Goal: Information Seeking & Learning: Learn about a topic

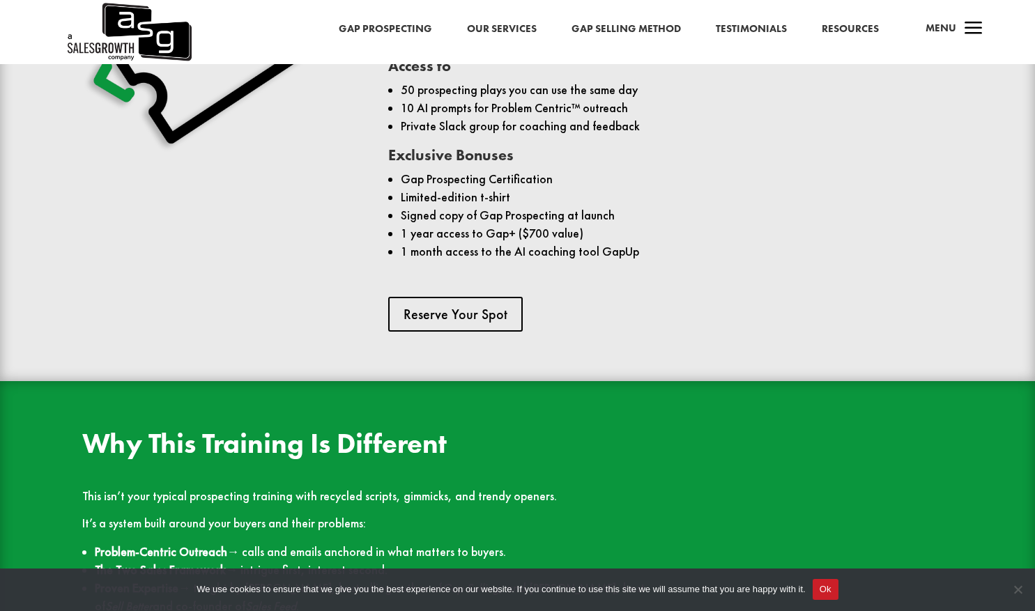
scroll to position [1225, 0]
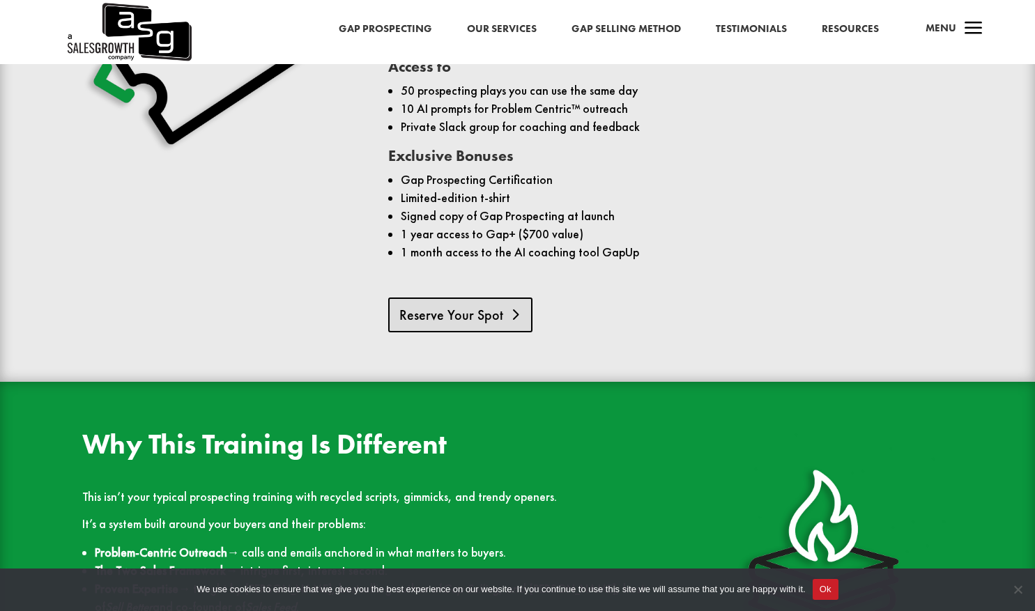
click at [481, 332] on link "Reserve Your Spot" at bounding box center [460, 314] width 144 height 35
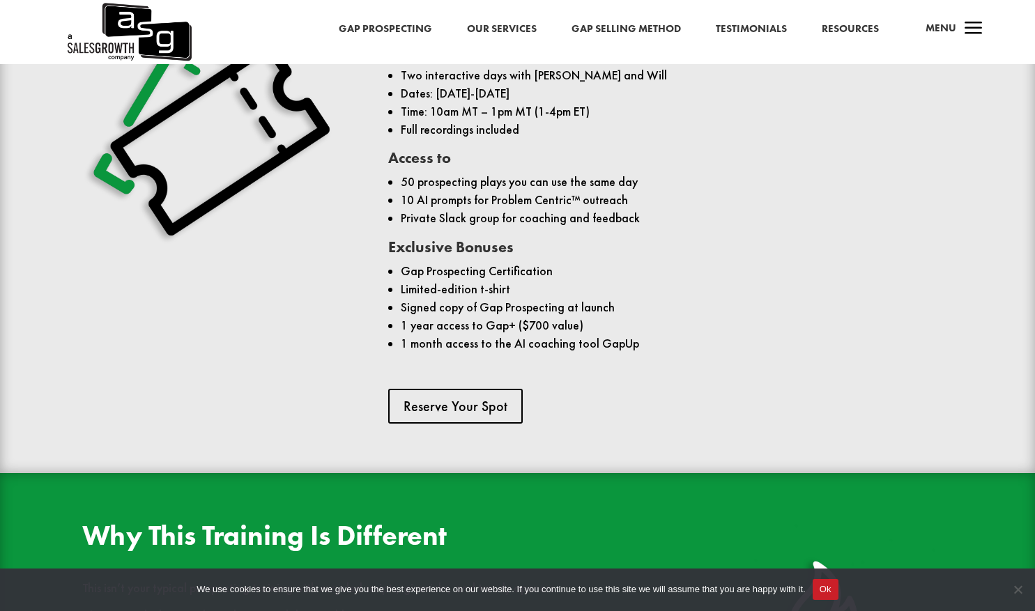
scroll to position [1130, 0]
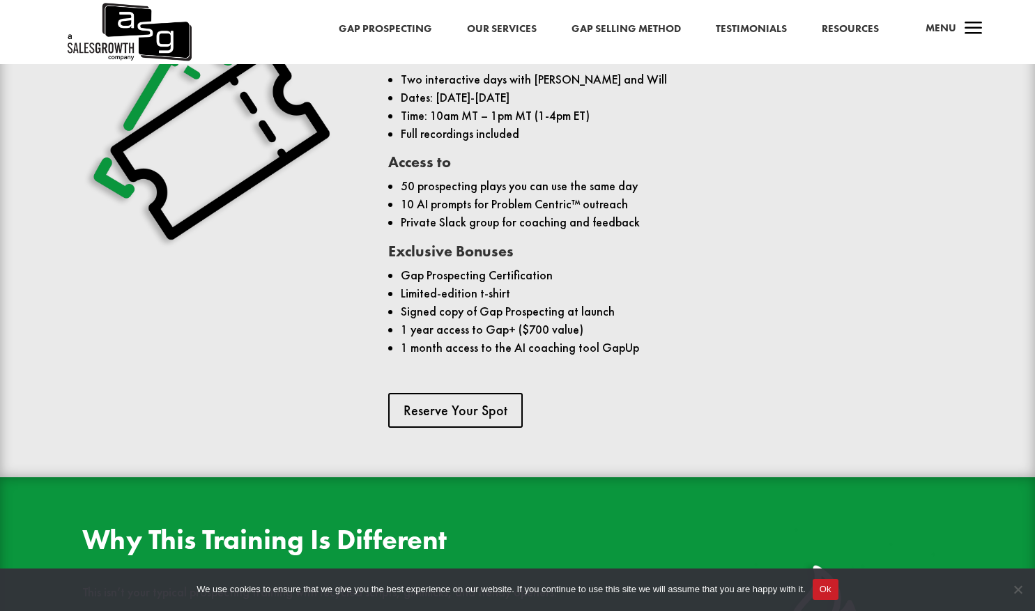
click at [387, 33] on link "Gap Prospecting" at bounding box center [385, 29] width 93 height 18
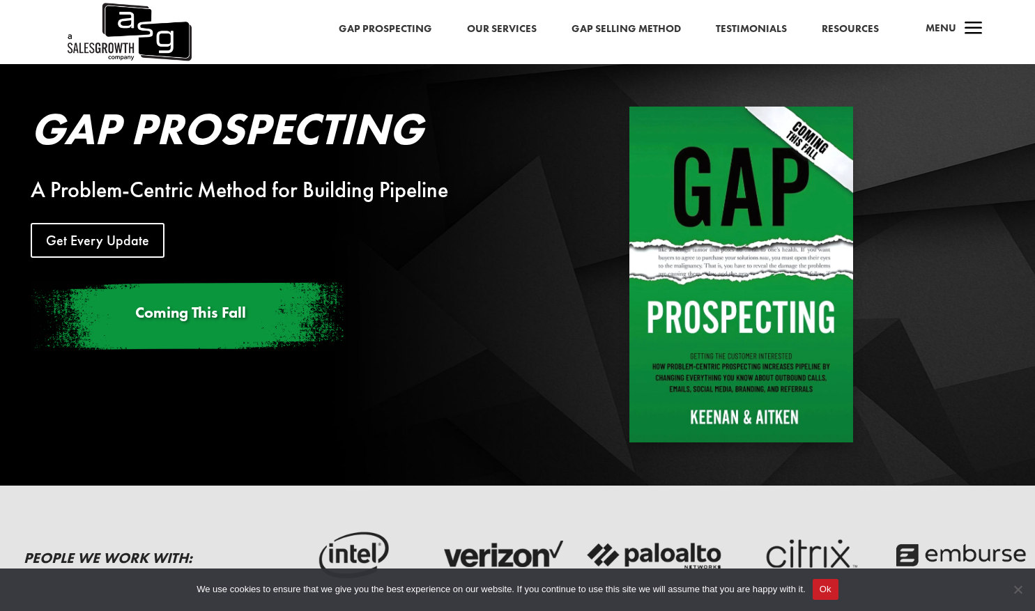
click at [516, 26] on link "Our Services" at bounding box center [502, 29] width 70 height 18
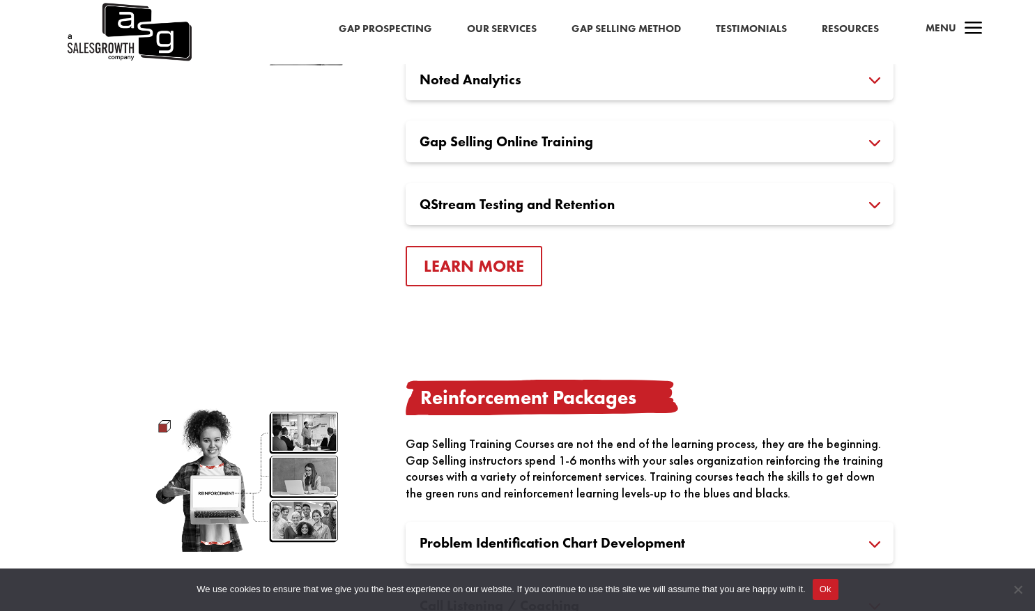
scroll to position [1634, 0]
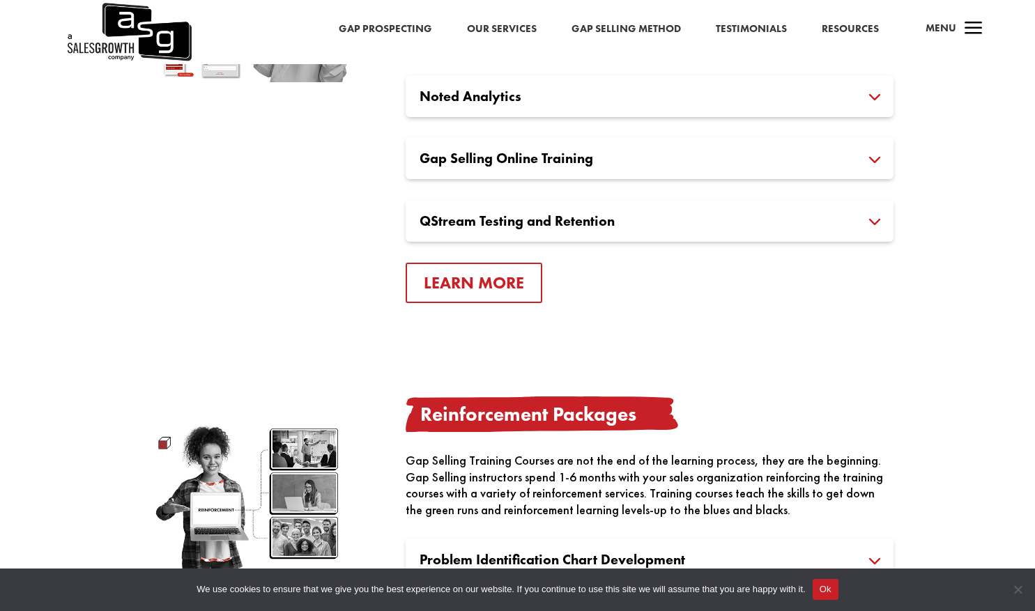
click at [575, 92] on h3 "Noted Analytics" at bounding box center [649, 96] width 460 height 14
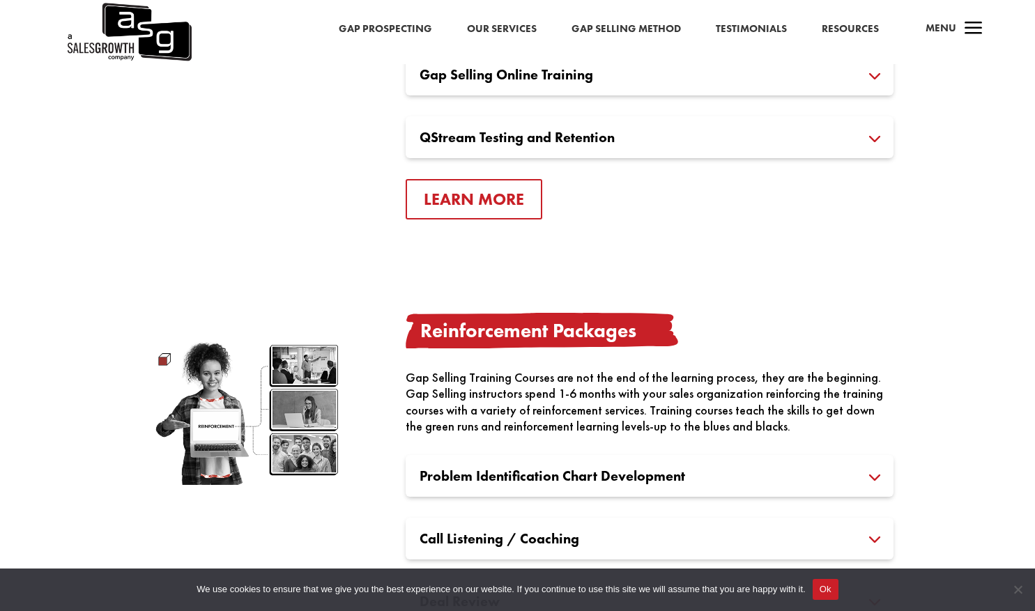
scroll to position [1800, 0]
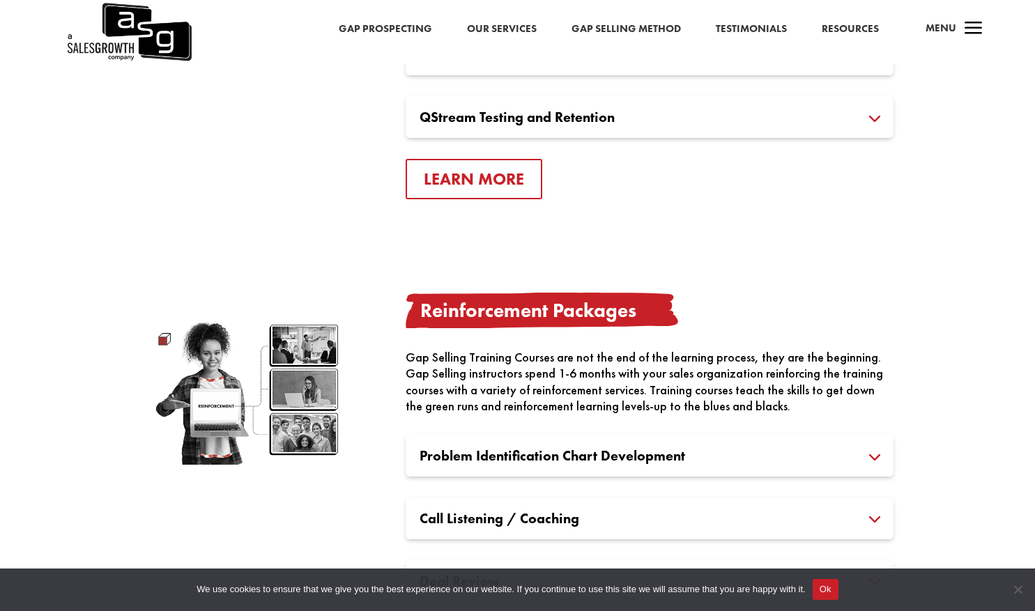
click at [524, 114] on h3 "QStream Testing and Retention" at bounding box center [649, 117] width 460 height 14
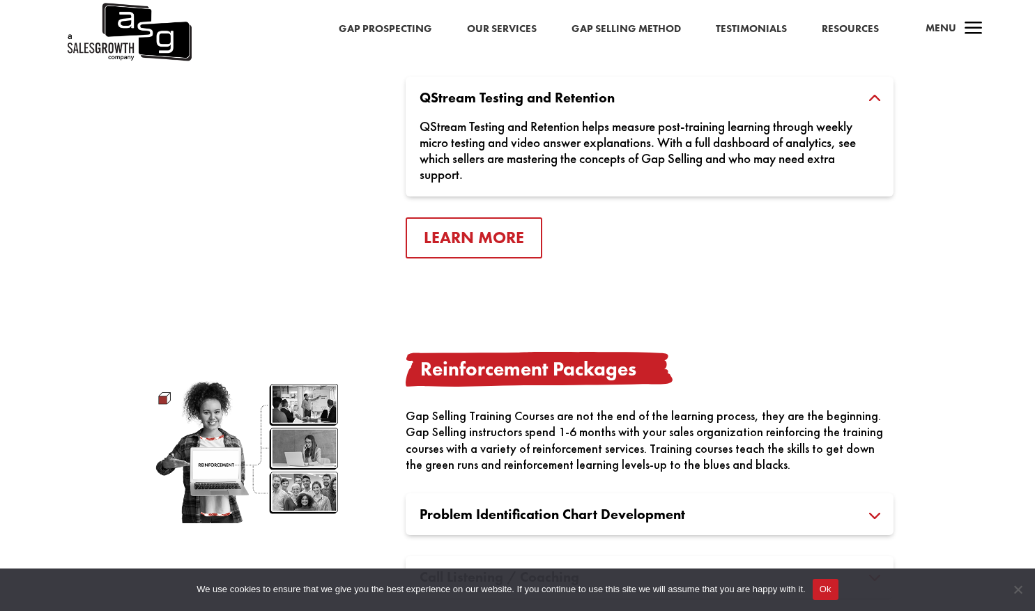
scroll to position [1757, 0]
drag, startPoint x: 420, startPoint y: 125, endPoint x: 580, endPoint y: 122, distance: 160.3
click at [580, 122] on div "QStream Testing and Retention helps measure post-training learning through week…" at bounding box center [649, 144] width 460 height 78
drag, startPoint x: 580, startPoint y: 122, endPoint x: 565, endPoint y: 125, distance: 15.6
